Goal: Communication & Community: Connect with others

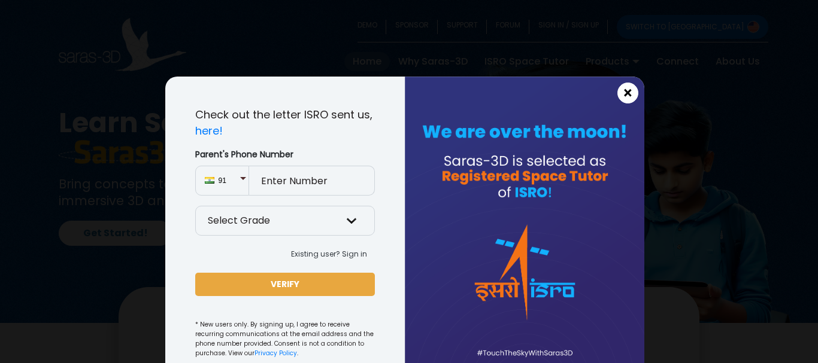
click at [624, 90] on span "×" at bounding box center [627, 94] width 10 height 16
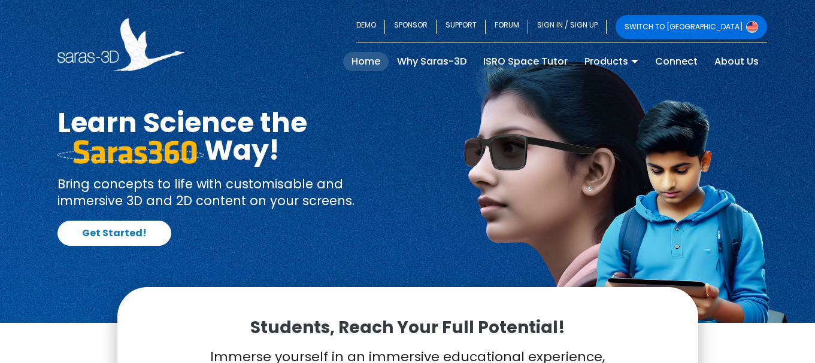
click at [408, 126] on div "Learn Science the Way! Bring concepts to life with customisable and immersive 3…" at bounding box center [407, 177] width 718 height 137
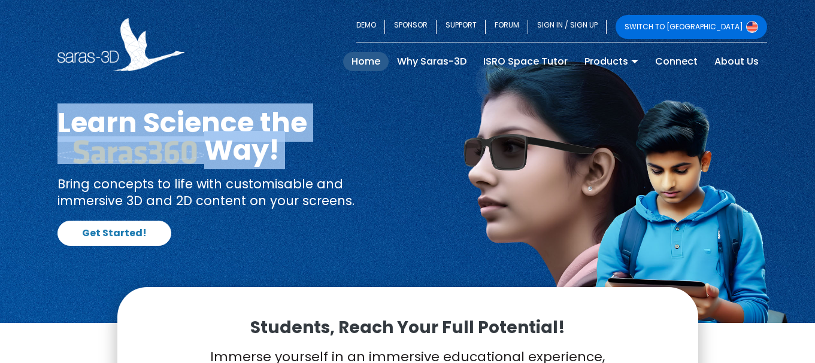
click at [408, 126] on div "Learn Science the Way! Bring concepts to life with customisable and immersive 3…" at bounding box center [407, 177] width 718 height 137
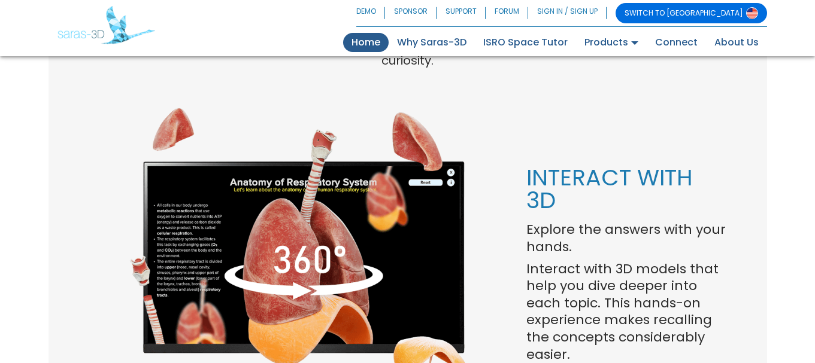
scroll to position [825, 0]
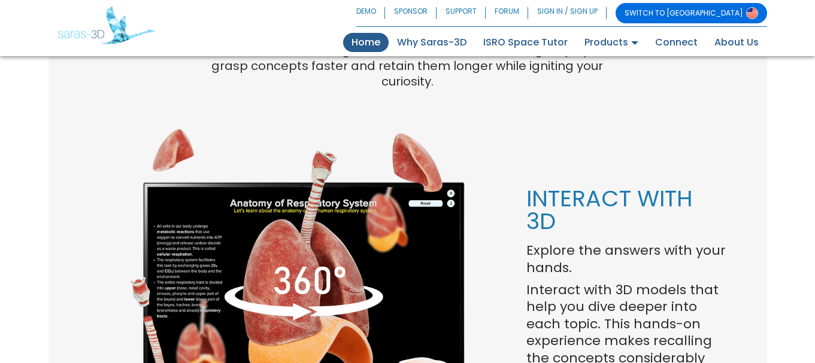
click at [315, 240] on img at bounding box center [297, 276] width 337 height 299
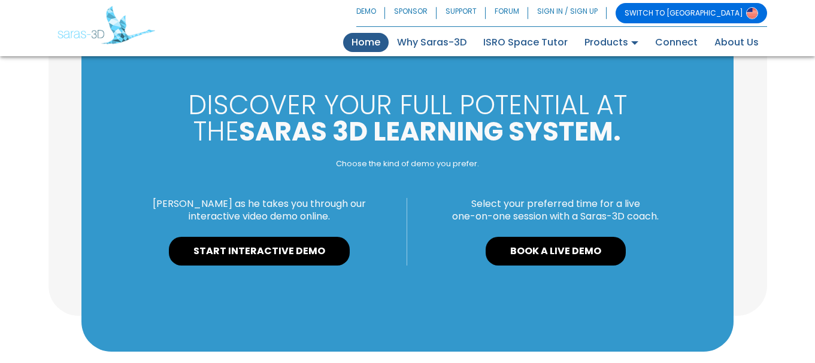
scroll to position [0, 0]
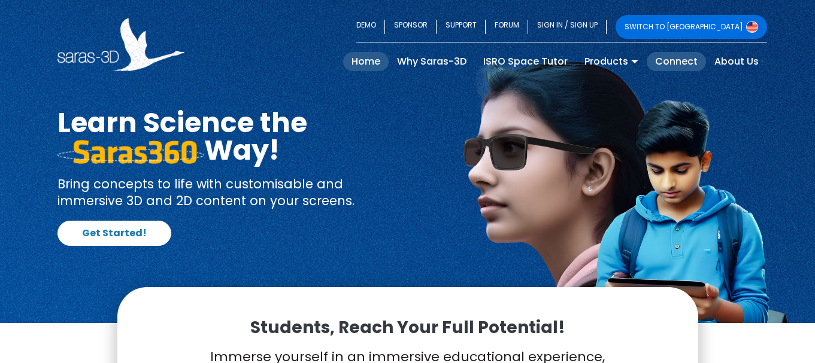
click at [672, 59] on link "Connect" at bounding box center [675, 61] width 59 height 19
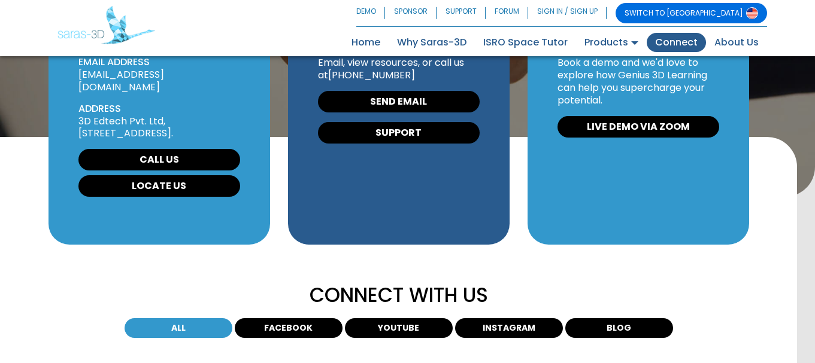
scroll to position [162, 0]
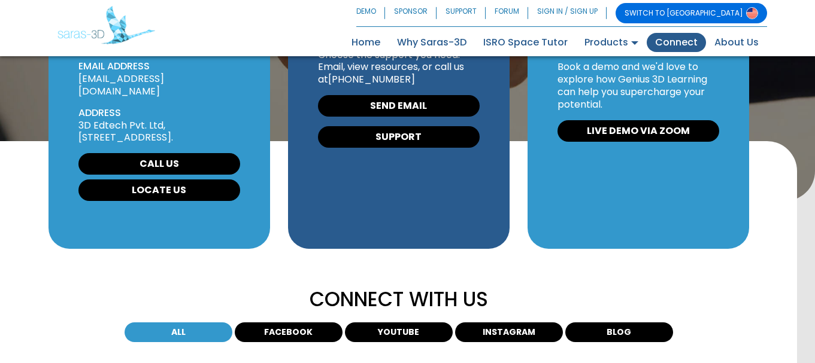
drag, startPoint x: 814, startPoint y: 74, endPoint x: 817, endPoint y: 50, distance: 24.1
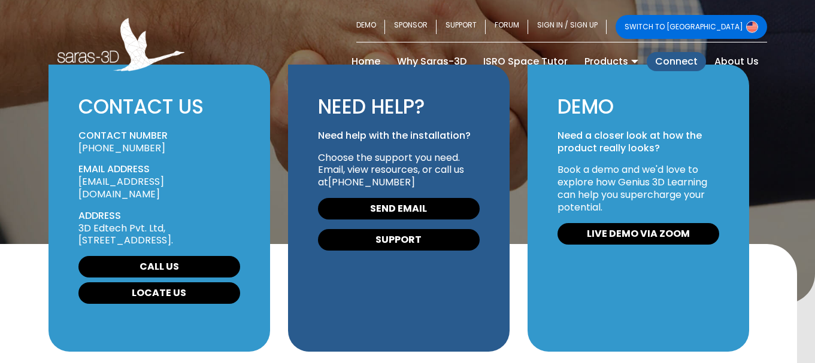
scroll to position [0, 0]
